Goal: Check status

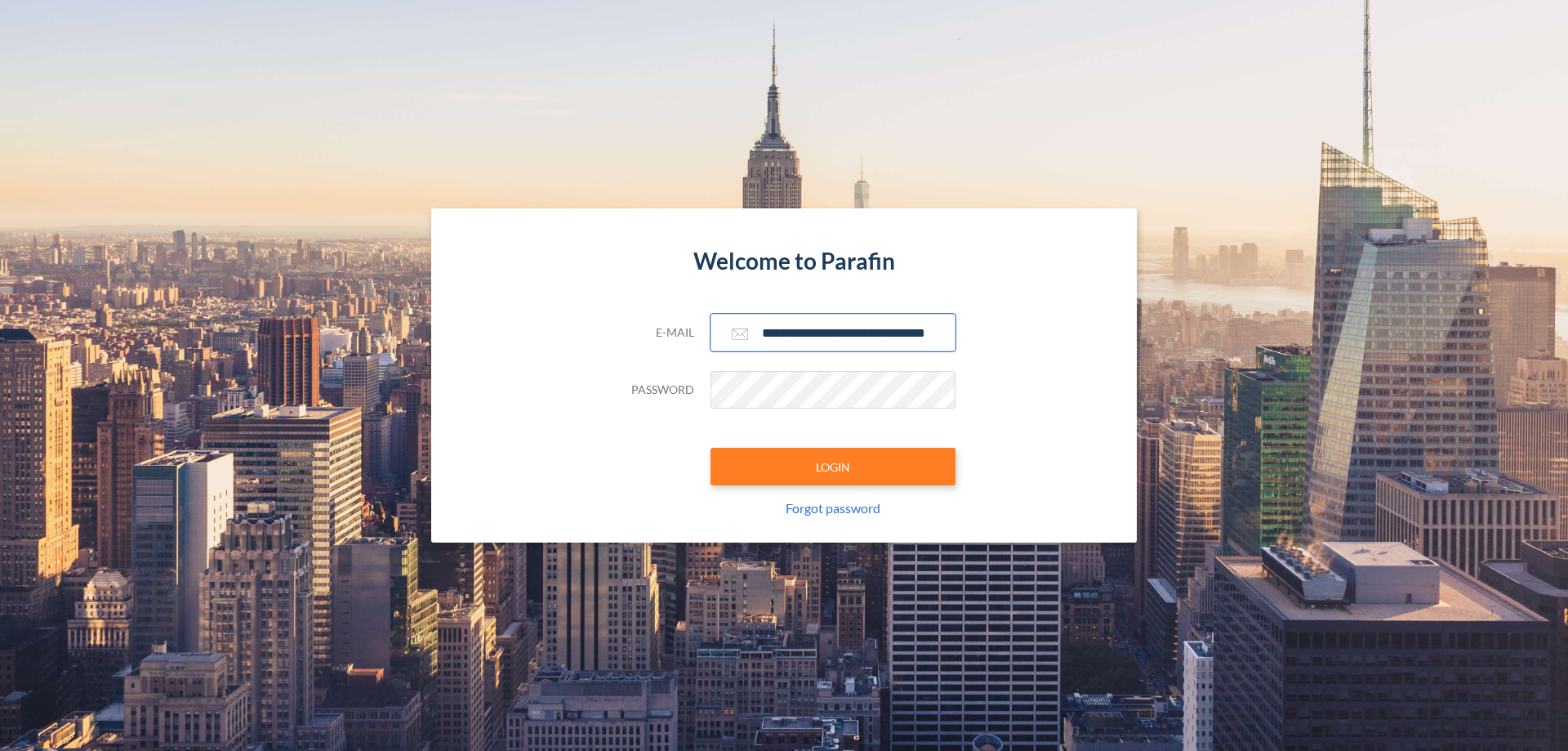
type input "**********"
click at [833, 466] on button "LOGIN" at bounding box center [832, 466] width 245 height 37
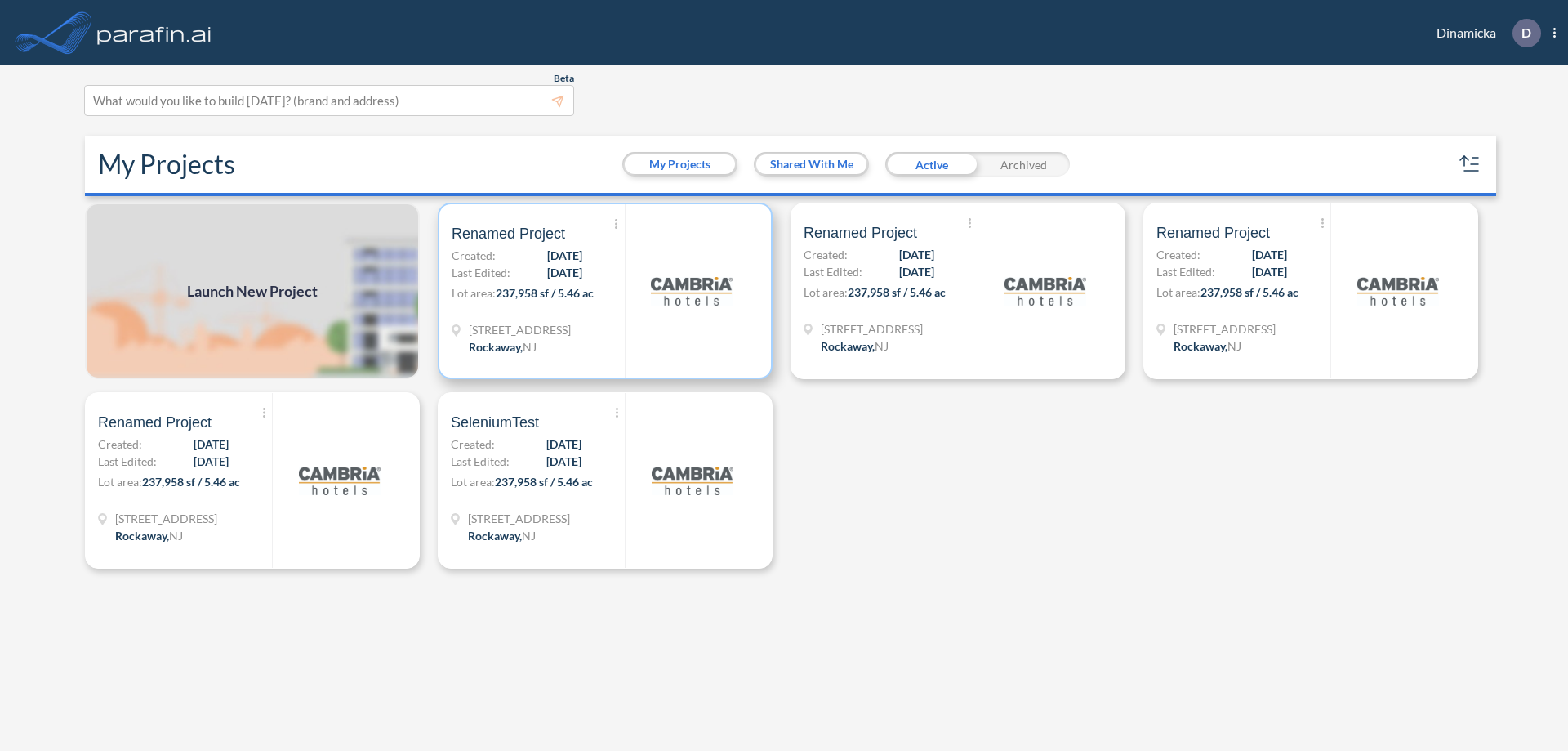
scroll to position [4, 0]
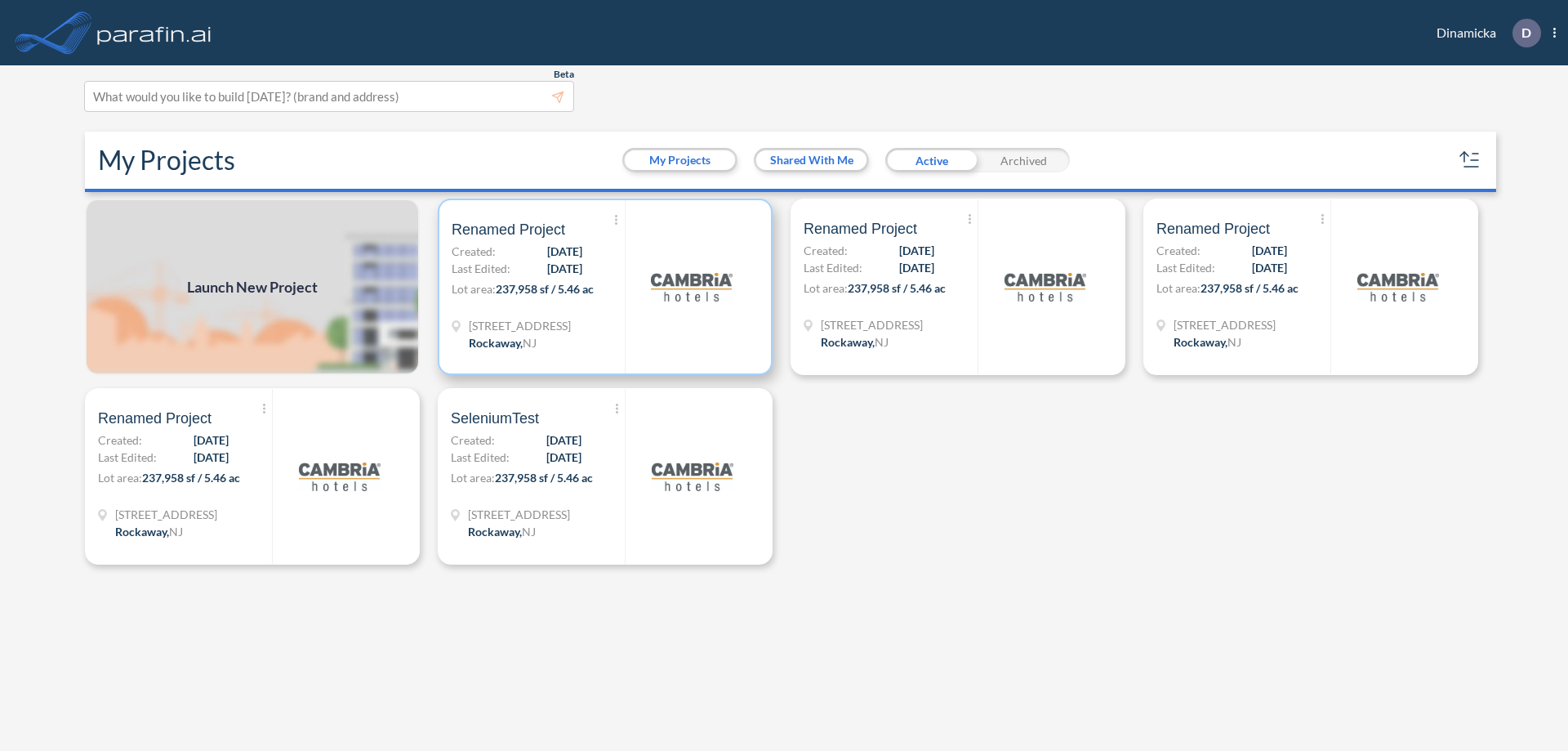
click at [605, 287] on p "Lot area: 237,958 sf / 5.46 ac" at bounding box center [537, 292] width 173 height 24
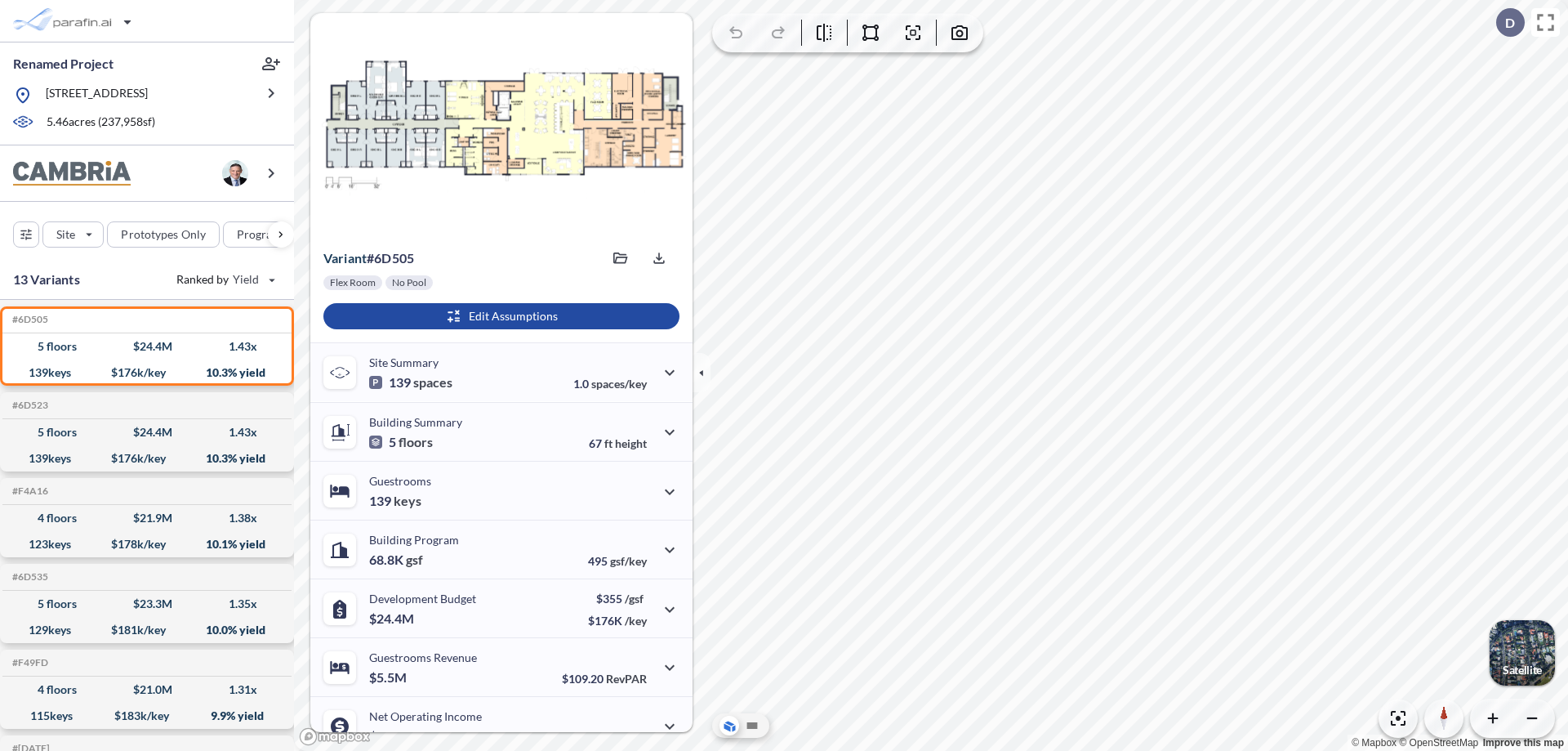
scroll to position [83, 0]
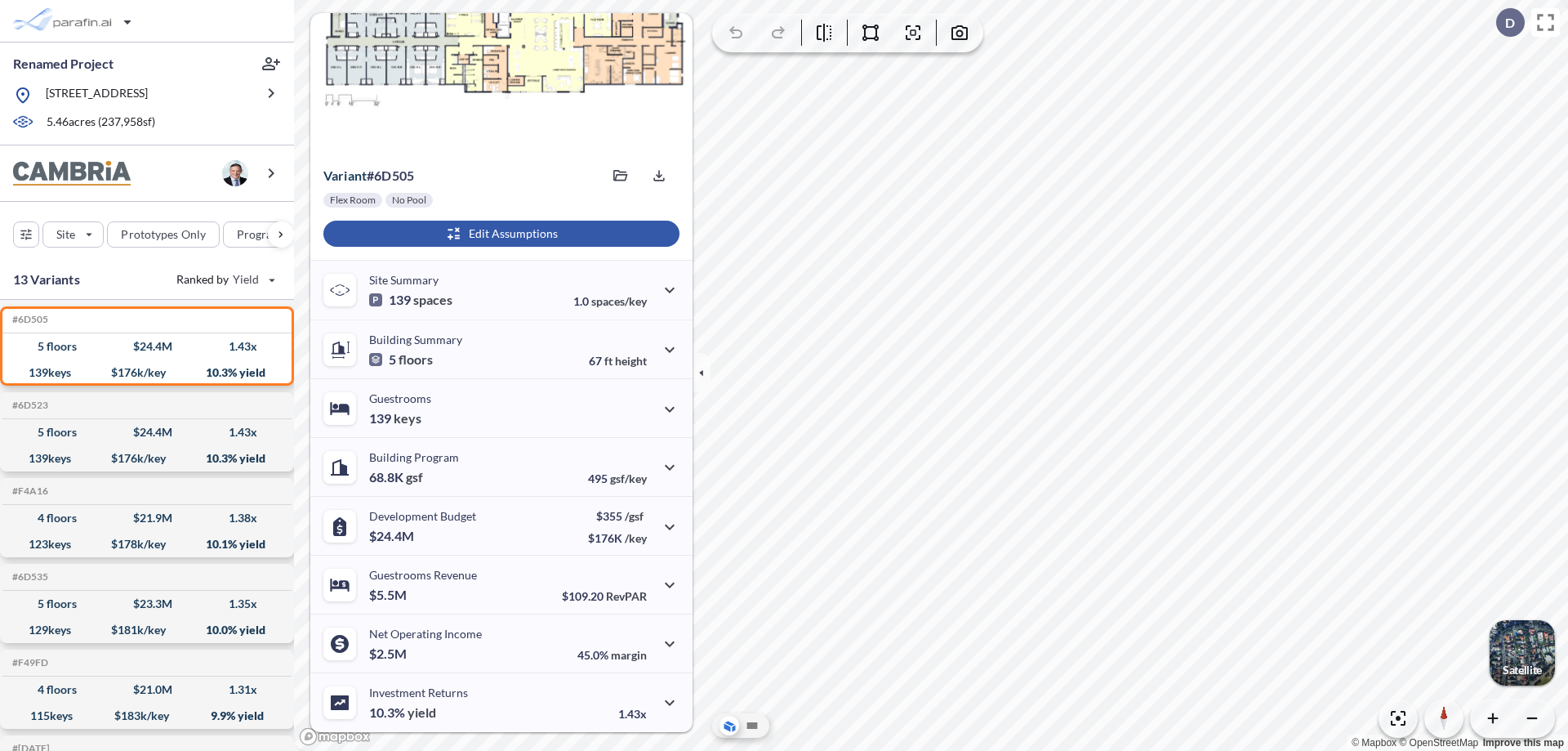
click at [499, 234] on div "button" at bounding box center [501, 234] width 356 height 26
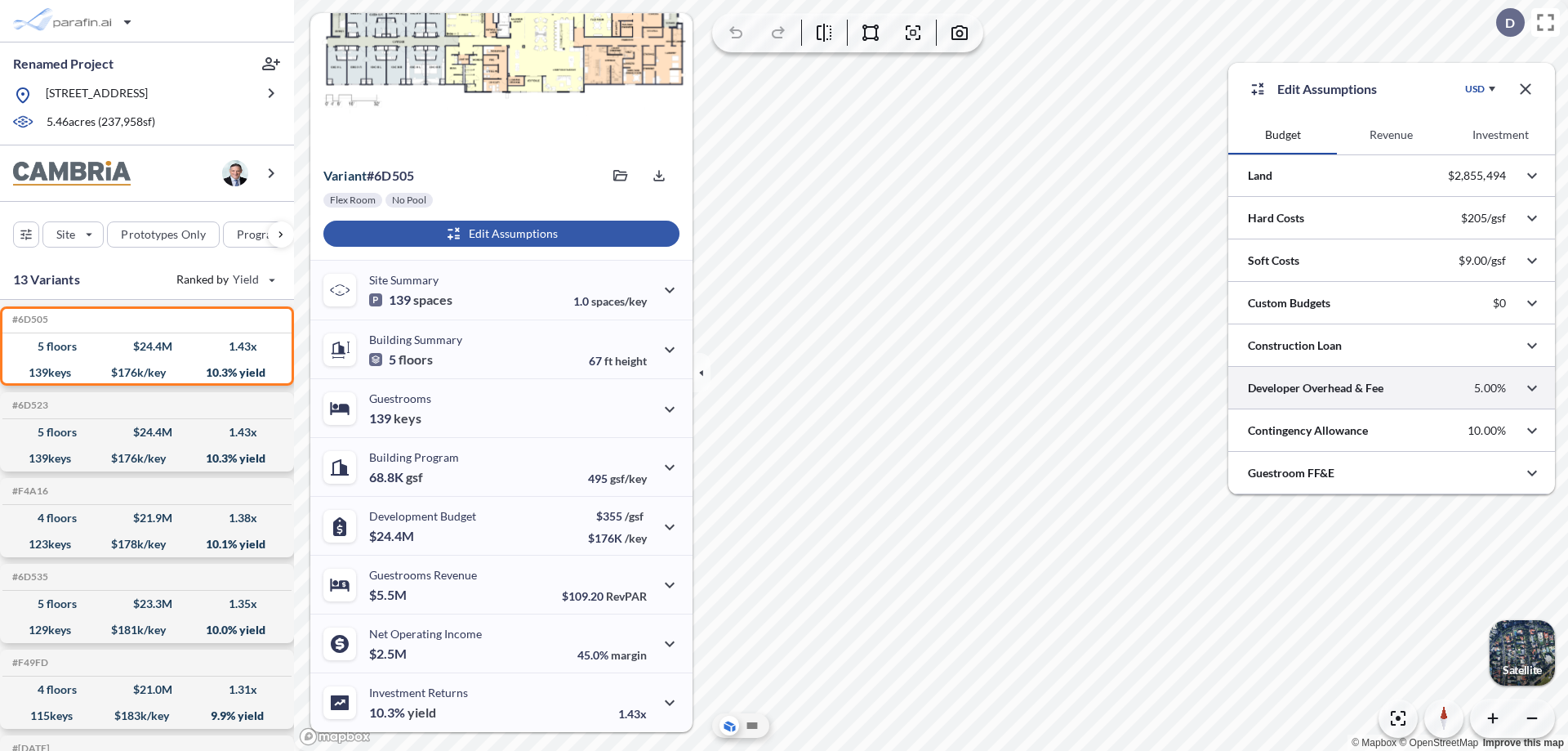
click at [1391, 388] on div at bounding box center [1391, 388] width 326 height 41
